Goal: Entertainment & Leisure: Consume media (video, audio)

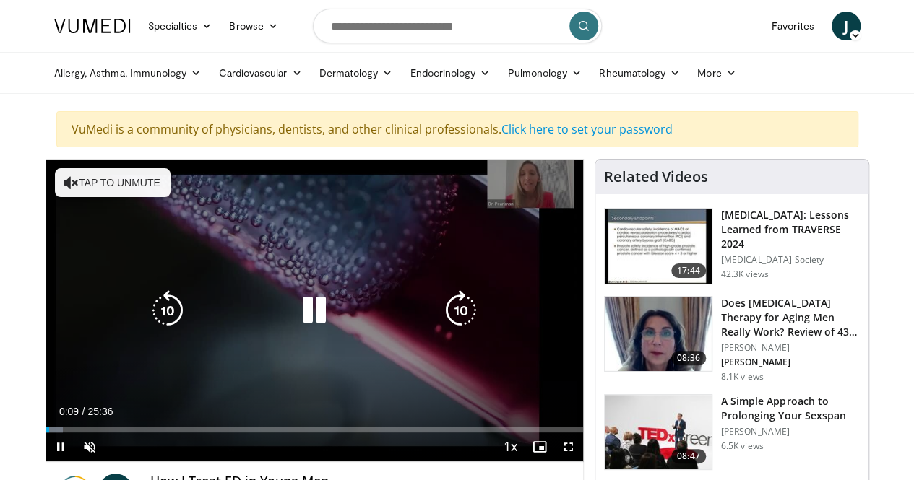
click at [110, 180] on button "Tap to unmute" at bounding box center [113, 182] width 116 height 29
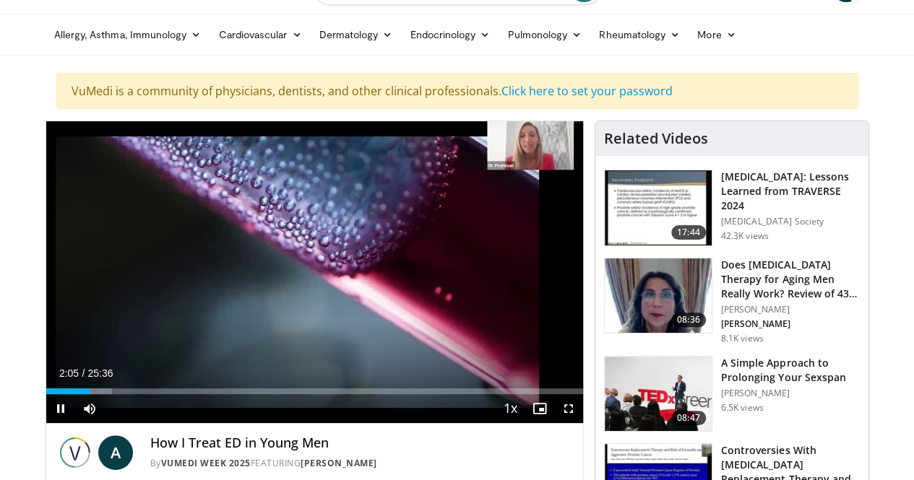
scroll to position [35, 0]
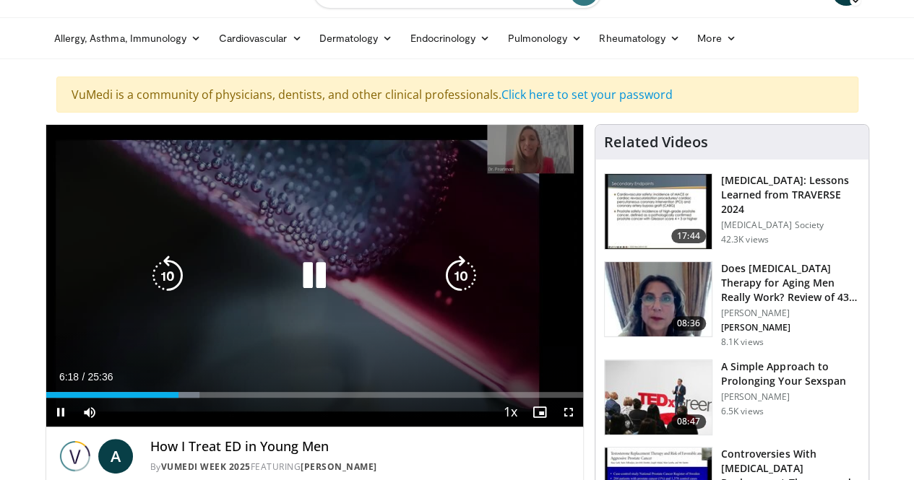
click at [295, 285] on icon "Video Player" at bounding box center [314, 276] width 40 height 40
click at [300, 288] on icon "Video Player" at bounding box center [314, 276] width 40 height 40
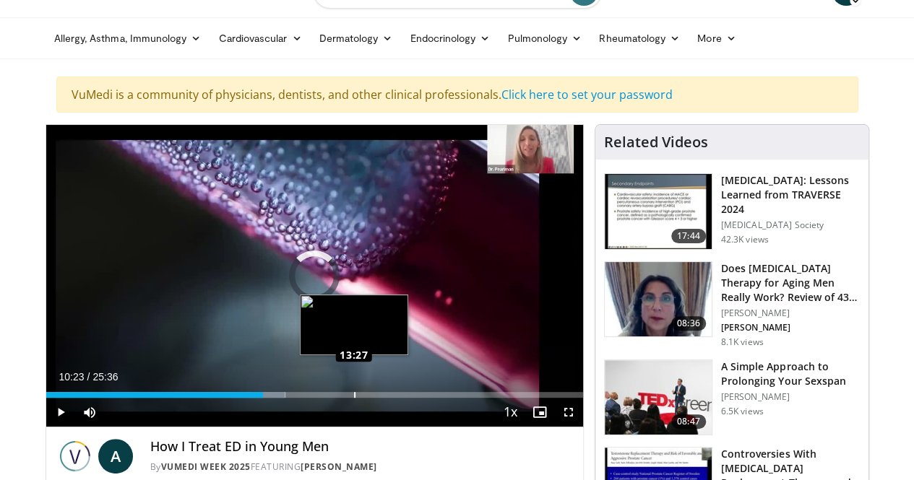
drag, startPoint x: 241, startPoint y: 416, endPoint x: 318, endPoint y: 415, distance: 76.6
click at [318, 398] on div "Loaded : 44.55% 13:22 13:27" at bounding box center [314, 391] width 537 height 14
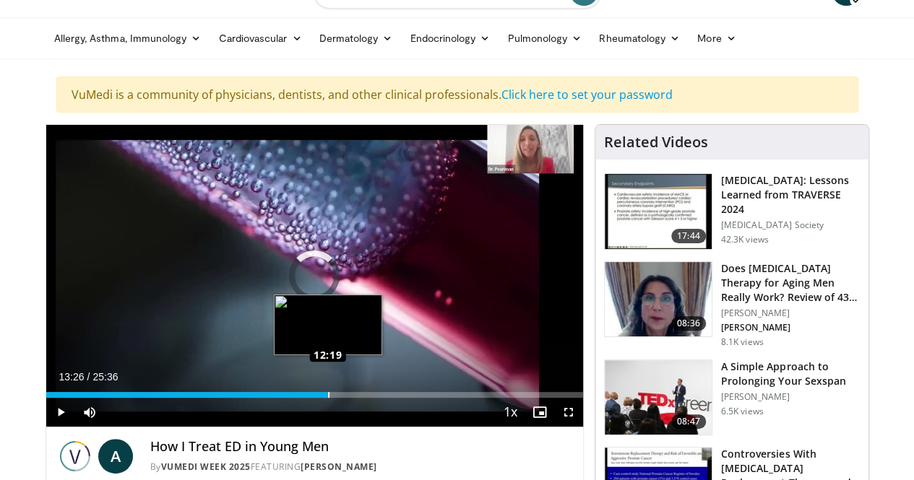
drag, startPoint x: 317, startPoint y: 423, endPoint x: 290, endPoint y: 422, distance: 27.5
click at [290, 398] on div "12:25" at bounding box center [187, 395] width 282 height 6
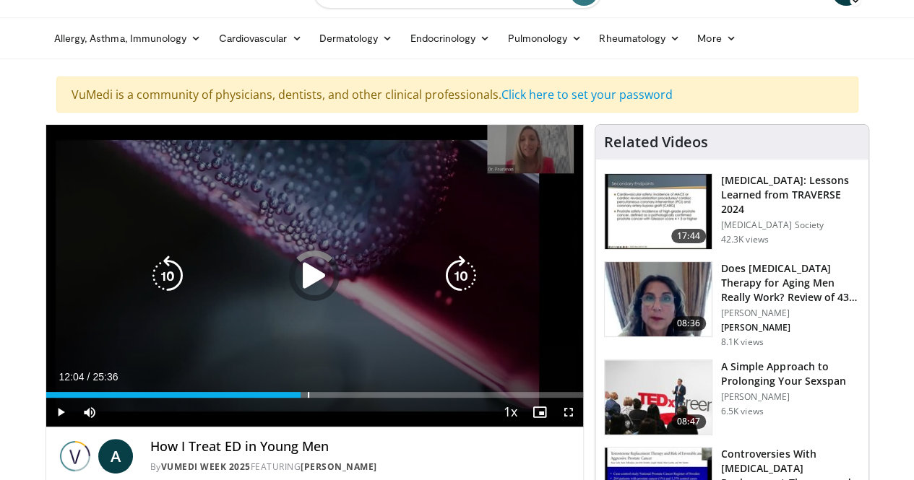
drag, startPoint x: 286, startPoint y: 418, endPoint x: 269, endPoint y: 418, distance: 16.6
click at [269, 398] on div "Loaded : 0.00% 11:26 11:26" at bounding box center [314, 391] width 537 height 14
